Goal: Transaction & Acquisition: Book appointment/travel/reservation

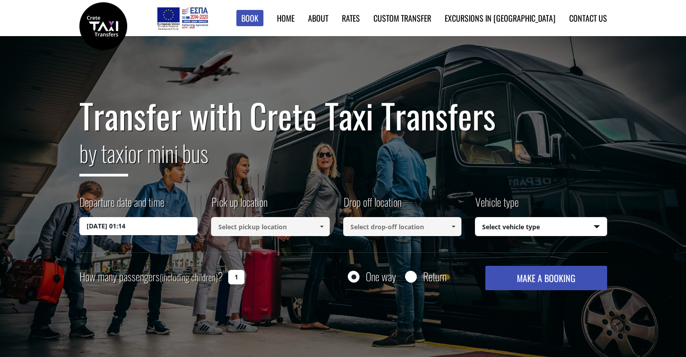
click at [135, 228] on input "29/08/2025 01:14" at bounding box center [138, 226] width 119 height 18
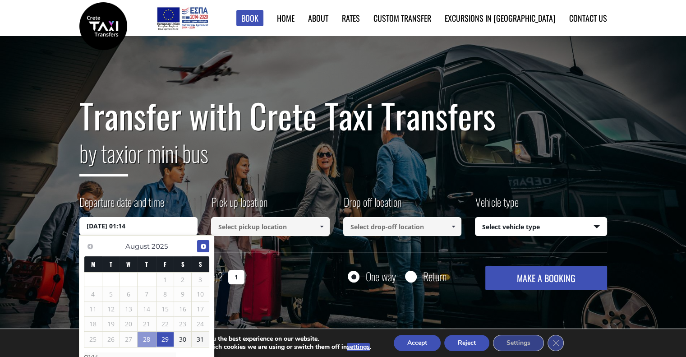
click at [202, 248] on span "Next" at bounding box center [203, 246] width 7 height 7
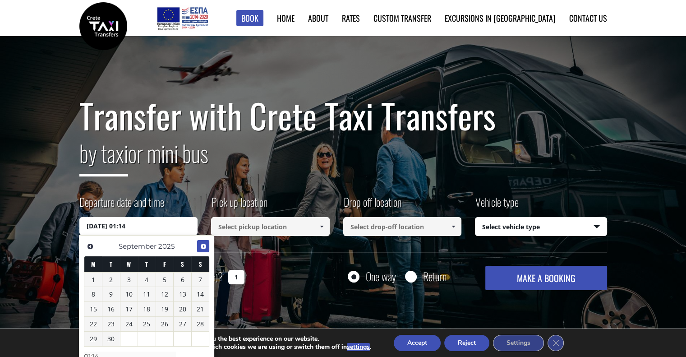
click at [206, 243] on span "Next" at bounding box center [203, 246] width 7 height 7
click at [187, 280] on link "4" at bounding box center [183, 280] width 18 height 14
type input "04/10/2025 00:00"
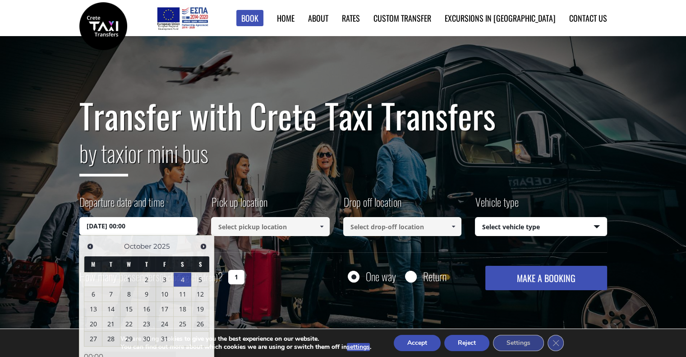
click at [273, 227] on input at bounding box center [270, 226] width 119 height 19
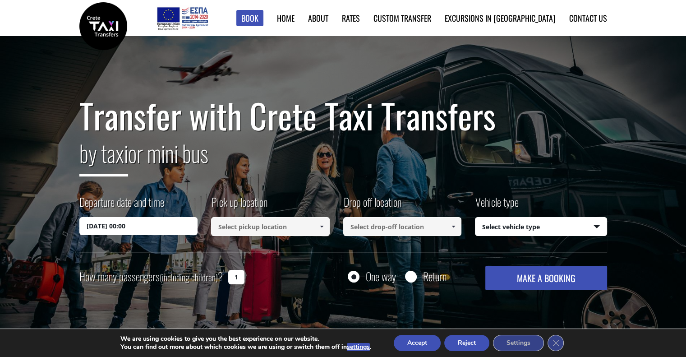
click at [250, 225] on input at bounding box center [270, 226] width 119 height 19
click at [293, 221] on input at bounding box center [270, 226] width 119 height 19
click at [146, 225] on input "04/10/2025 00:00" at bounding box center [138, 226] width 119 height 18
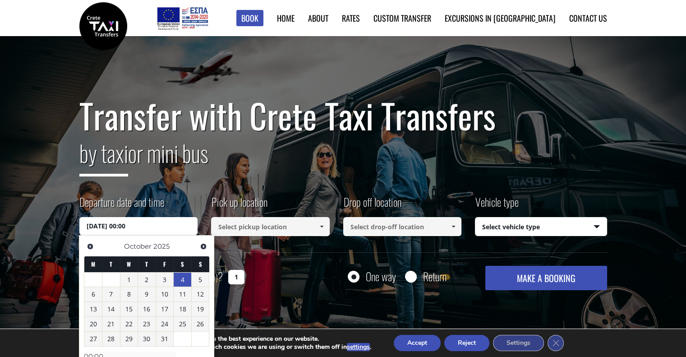
click at [186, 279] on link "4" at bounding box center [183, 280] width 18 height 14
click at [182, 278] on link "4" at bounding box center [183, 280] width 18 height 14
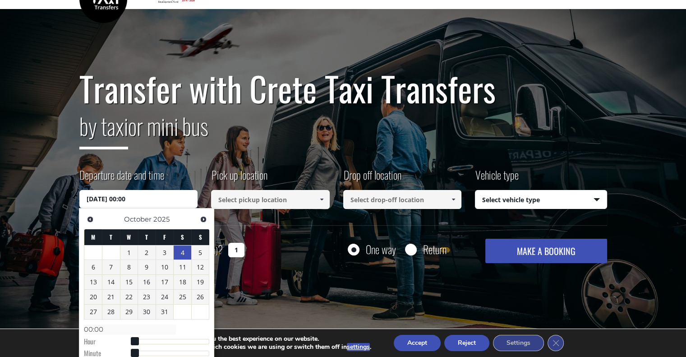
scroll to position [90, 0]
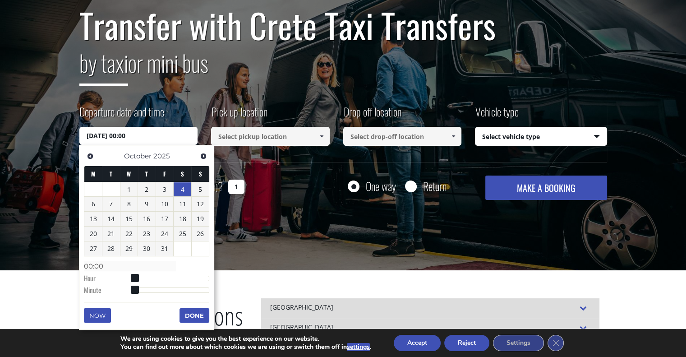
click at [287, 185] on div "How many passengers (including children) ? 1 One way Return MAKE A BOOKING Plea…" at bounding box center [343, 188] width 528 height 24
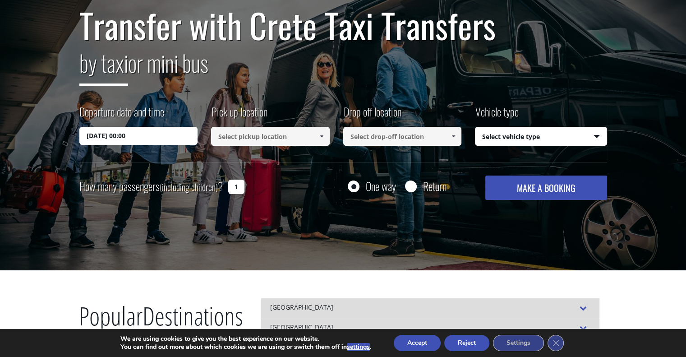
click at [407, 141] on input at bounding box center [402, 136] width 119 height 19
click at [508, 137] on select "Select vehicle type Taxi (4 passengers) Mercedes E Class Mini Van (7 passengers…" at bounding box center [541, 136] width 131 height 19
select select "540"
click at [476, 127] on select "Select vehicle type Taxi (4 passengers) Mercedes E Class Mini Van (7 passengers…" at bounding box center [541, 136] width 131 height 19
click at [248, 139] on input at bounding box center [270, 136] width 119 height 19
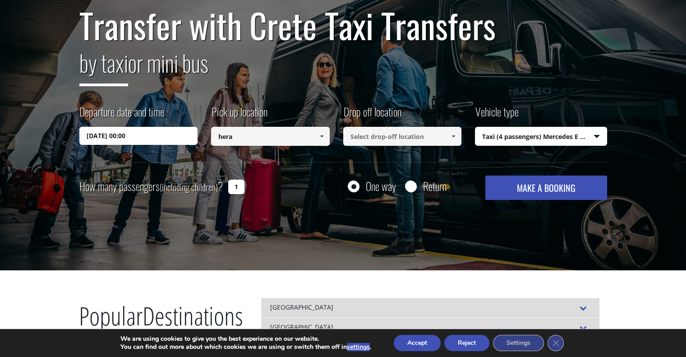
click at [243, 141] on input "hera" at bounding box center [270, 136] width 119 height 19
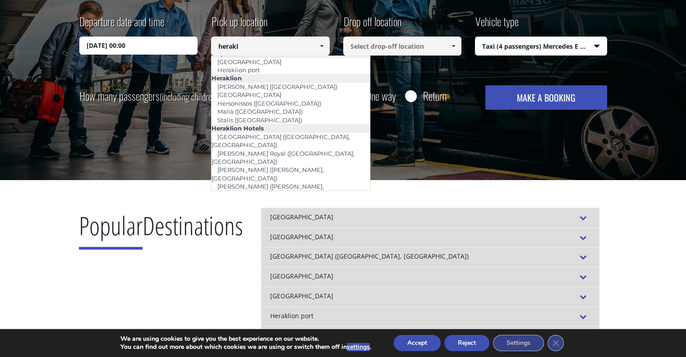
scroll to position [0, 0]
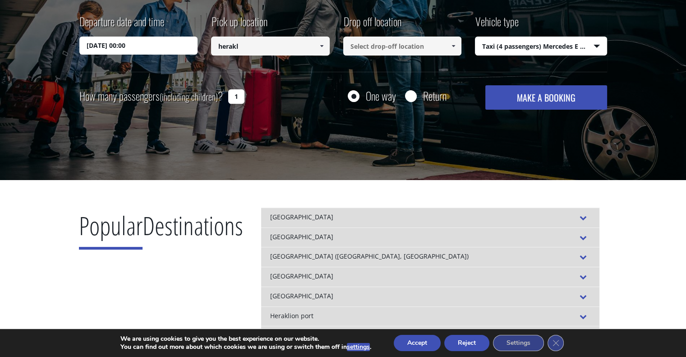
click at [278, 52] on input "herakl" at bounding box center [270, 46] width 119 height 19
click at [324, 45] on span at bounding box center [321, 45] width 7 height 7
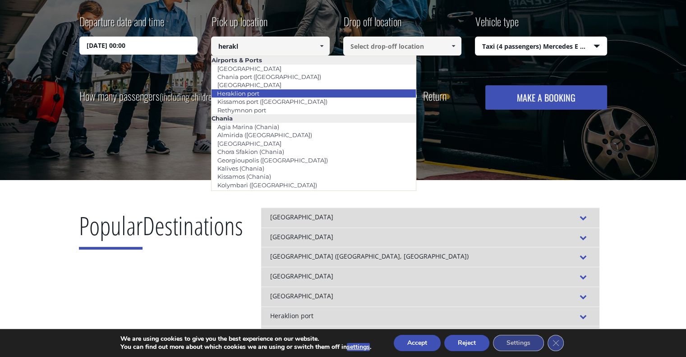
click at [302, 97] on li "Heraklion port" at bounding box center [314, 93] width 204 height 8
type input "Heraklion port"
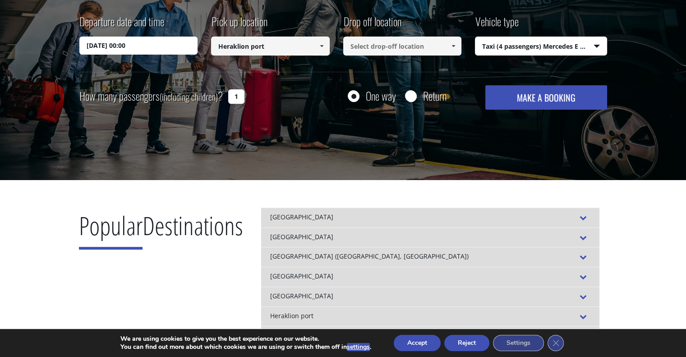
click at [407, 46] on input at bounding box center [402, 46] width 119 height 19
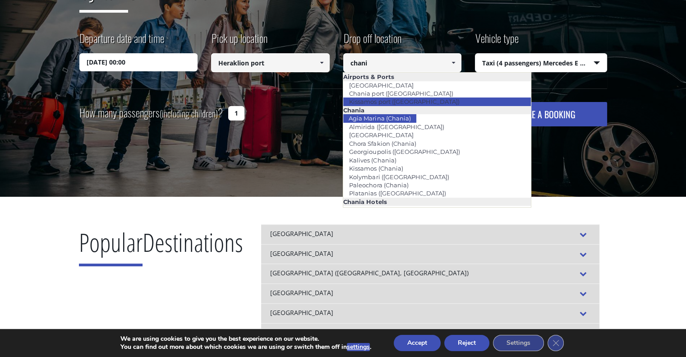
scroll to position [135, 0]
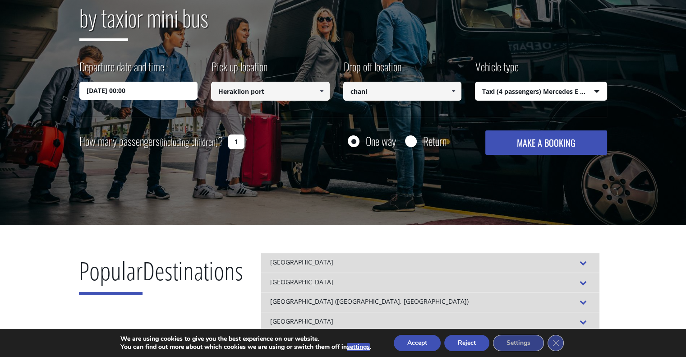
click at [377, 89] on input "chani" at bounding box center [402, 91] width 119 height 19
click at [377, 93] on input "chani" at bounding box center [402, 91] width 119 height 19
drag, startPoint x: 437, startPoint y: 92, endPoint x: 442, endPoint y: 91, distance: 5.4
click at [438, 92] on input "chani" at bounding box center [402, 91] width 119 height 19
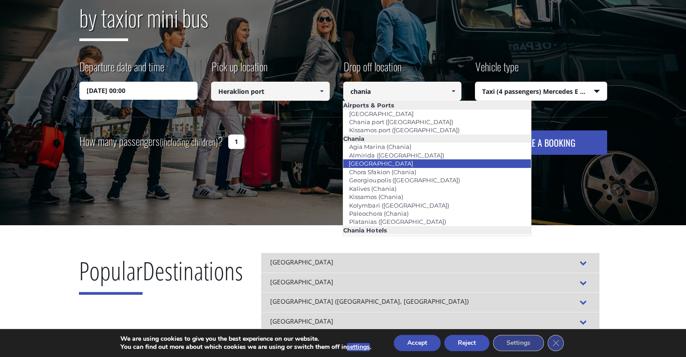
click at [409, 162] on li "[GEOGRAPHIC_DATA]" at bounding box center [437, 163] width 188 height 8
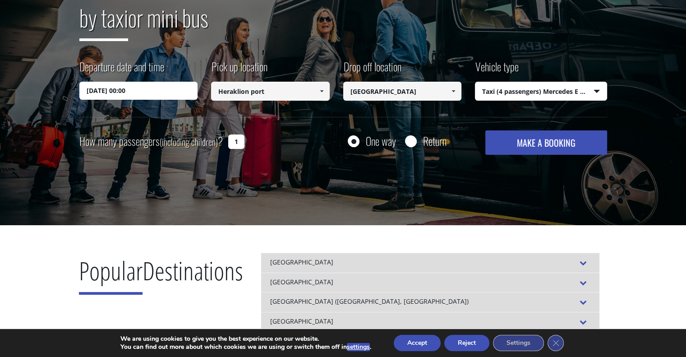
type input "[GEOGRAPHIC_DATA]"
click at [239, 139] on input "1" at bounding box center [236, 141] width 16 height 14
type input "4"
click at [549, 143] on button "MAKE A BOOKING" at bounding box center [545, 142] width 121 height 24
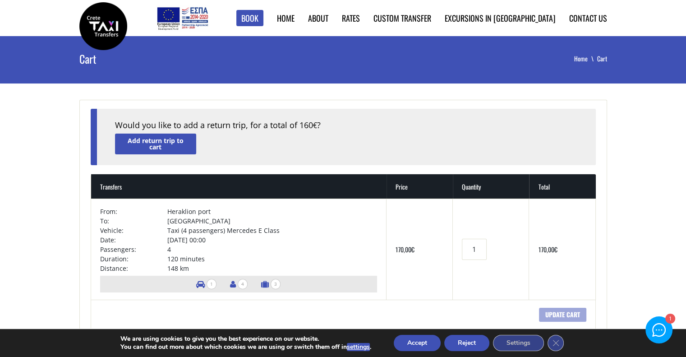
click at [417, 347] on button "Accept" at bounding box center [417, 343] width 47 height 16
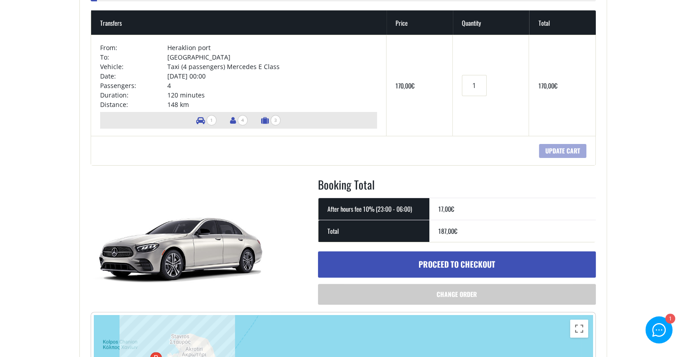
scroll to position [166, 0]
